Goal: Use online tool/utility

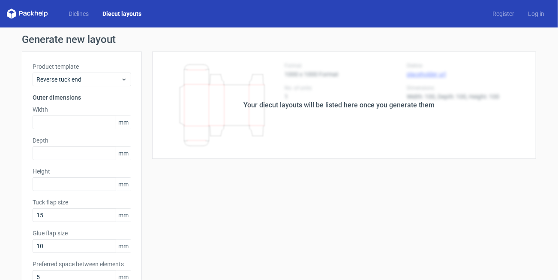
click at [74, 114] on div "Width mm" at bounding box center [82, 117] width 99 height 24
click at [67, 126] on input "text" at bounding box center [82, 122] width 99 height 14
type input "54"
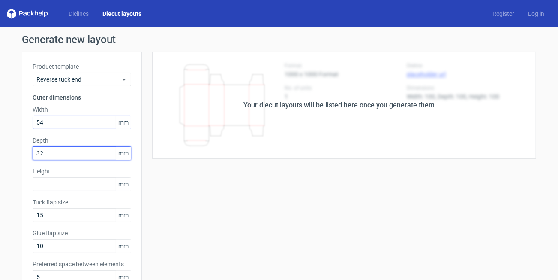
type input "32"
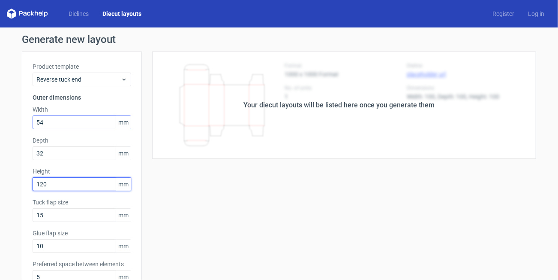
type input "120"
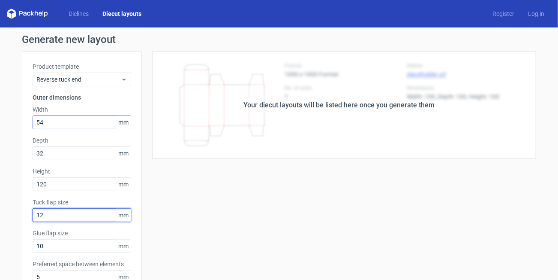
type input "12"
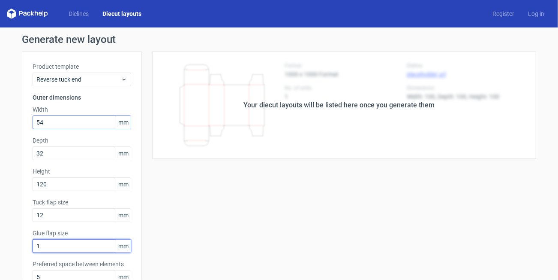
type input "10"
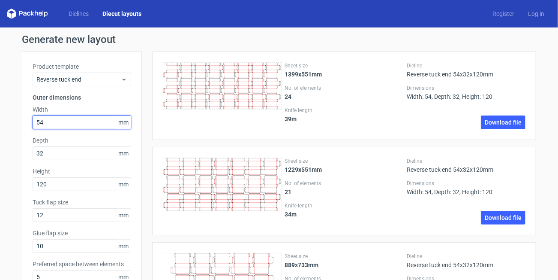
drag, startPoint x: 50, startPoint y: 123, endPoint x: 34, endPoint y: 119, distance: 15.9
click at [34, 119] on input "54" at bounding box center [82, 122] width 99 height 14
type input "42"
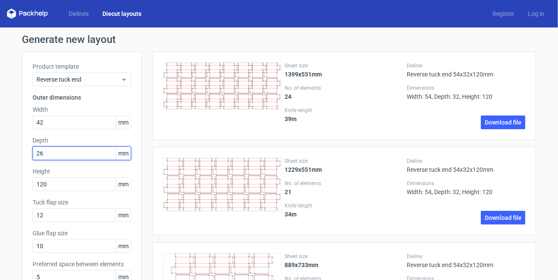
type input "26"
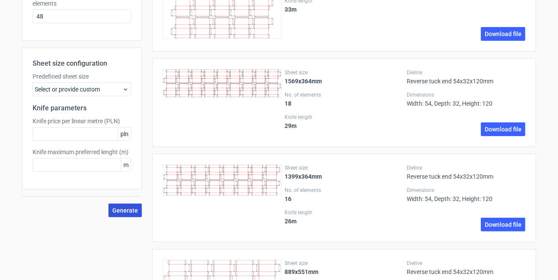
type input "76"
click at [132, 207] on span "Generate" at bounding box center [125, 210] width 26 height 6
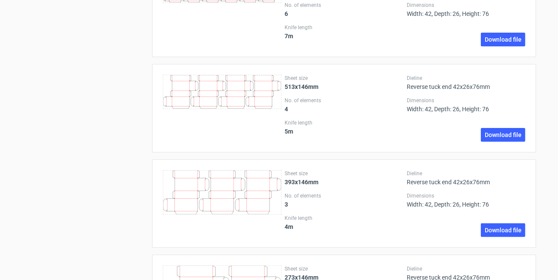
scroll to position [1201, 0]
